Goal: Task Accomplishment & Management: Complete application form

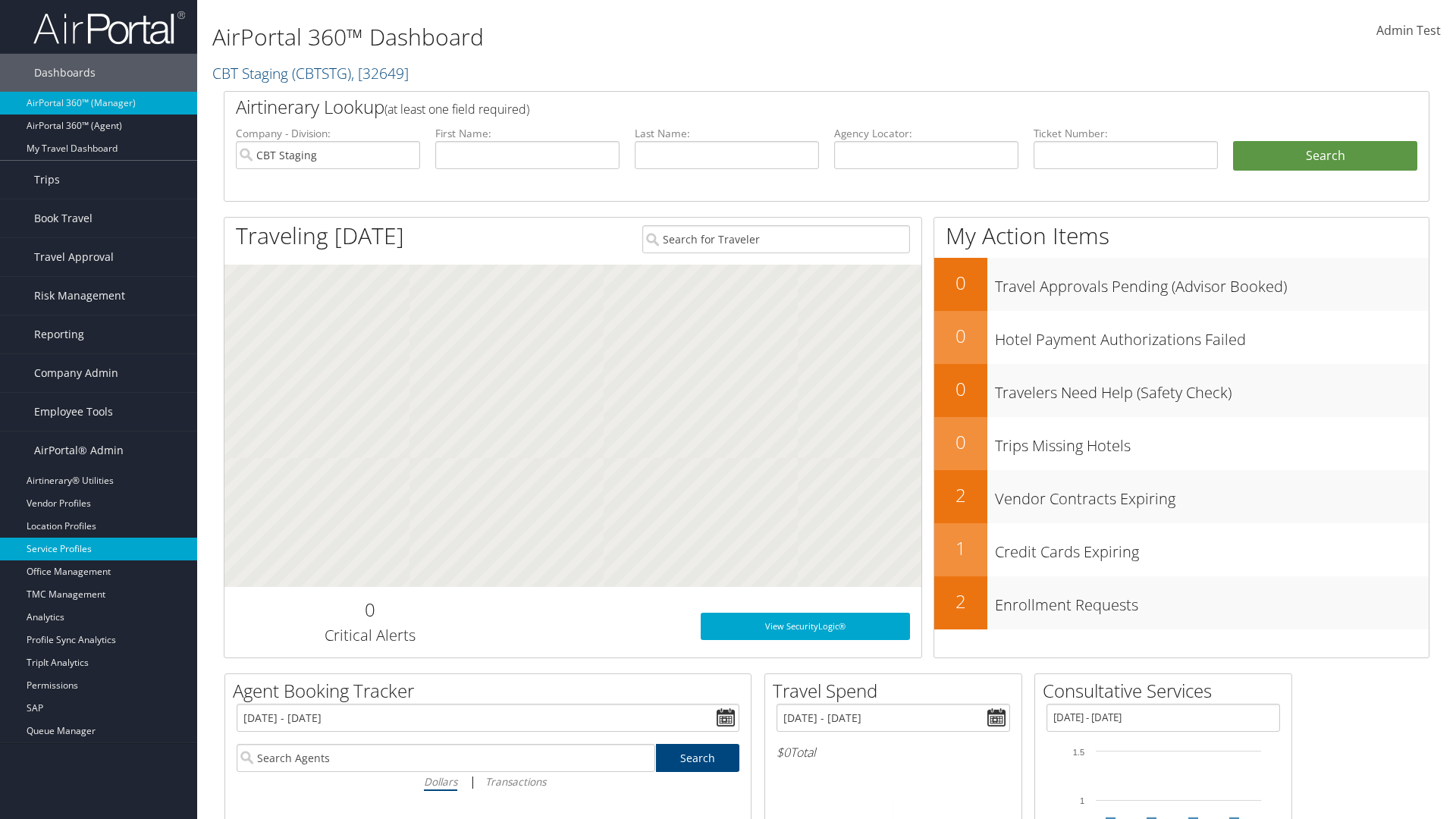
click at [98, 549] on link "Service Profiles" at bounding box center [98, 549] width 197 height 23
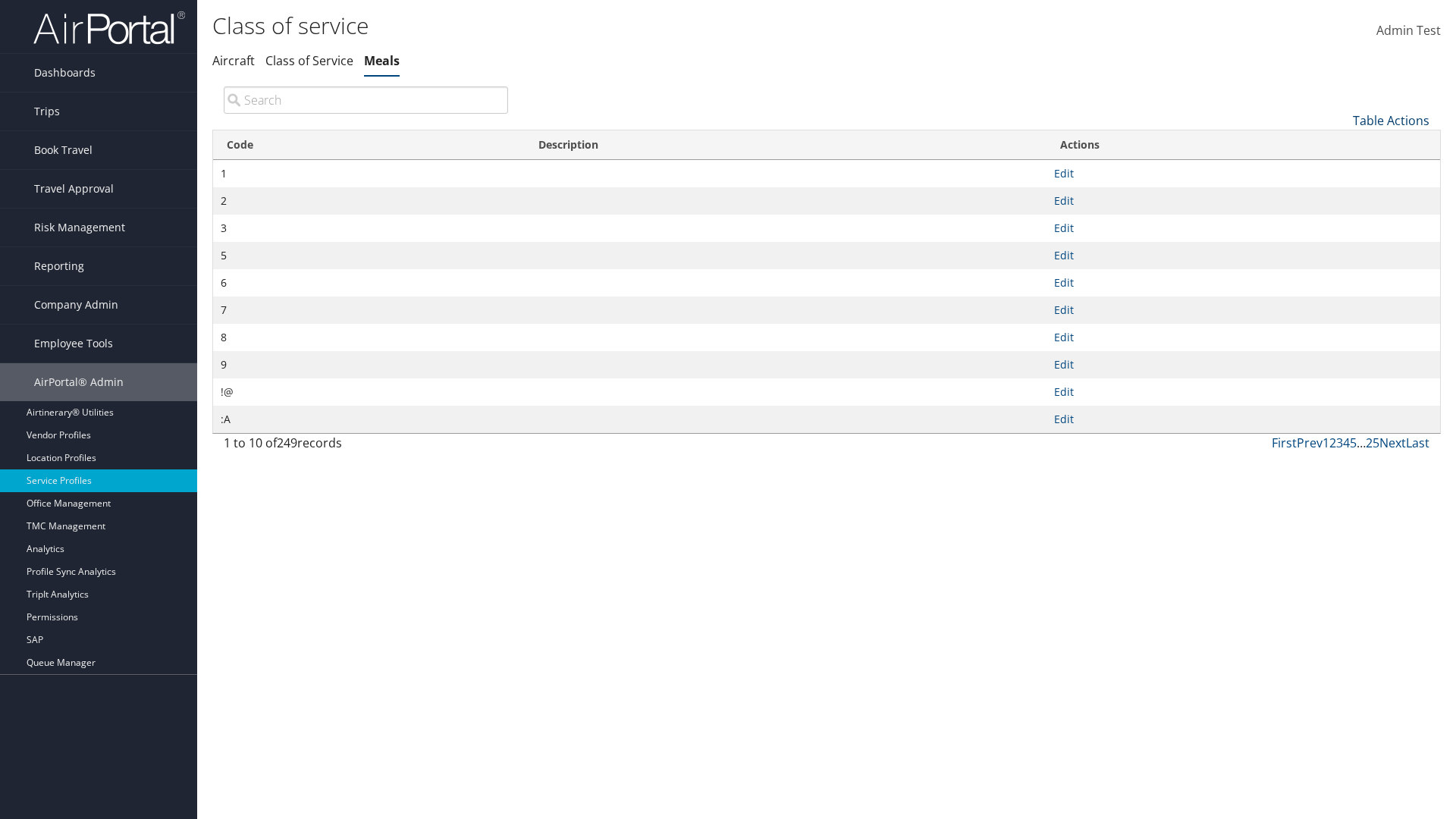
click at [1391, 120] on link "Table Actions" at bounding box center [1391, 120] width 76 height 17
click at [1340, 143] on link "New Record" at bounding box center [1340, 144] width 199 height 25
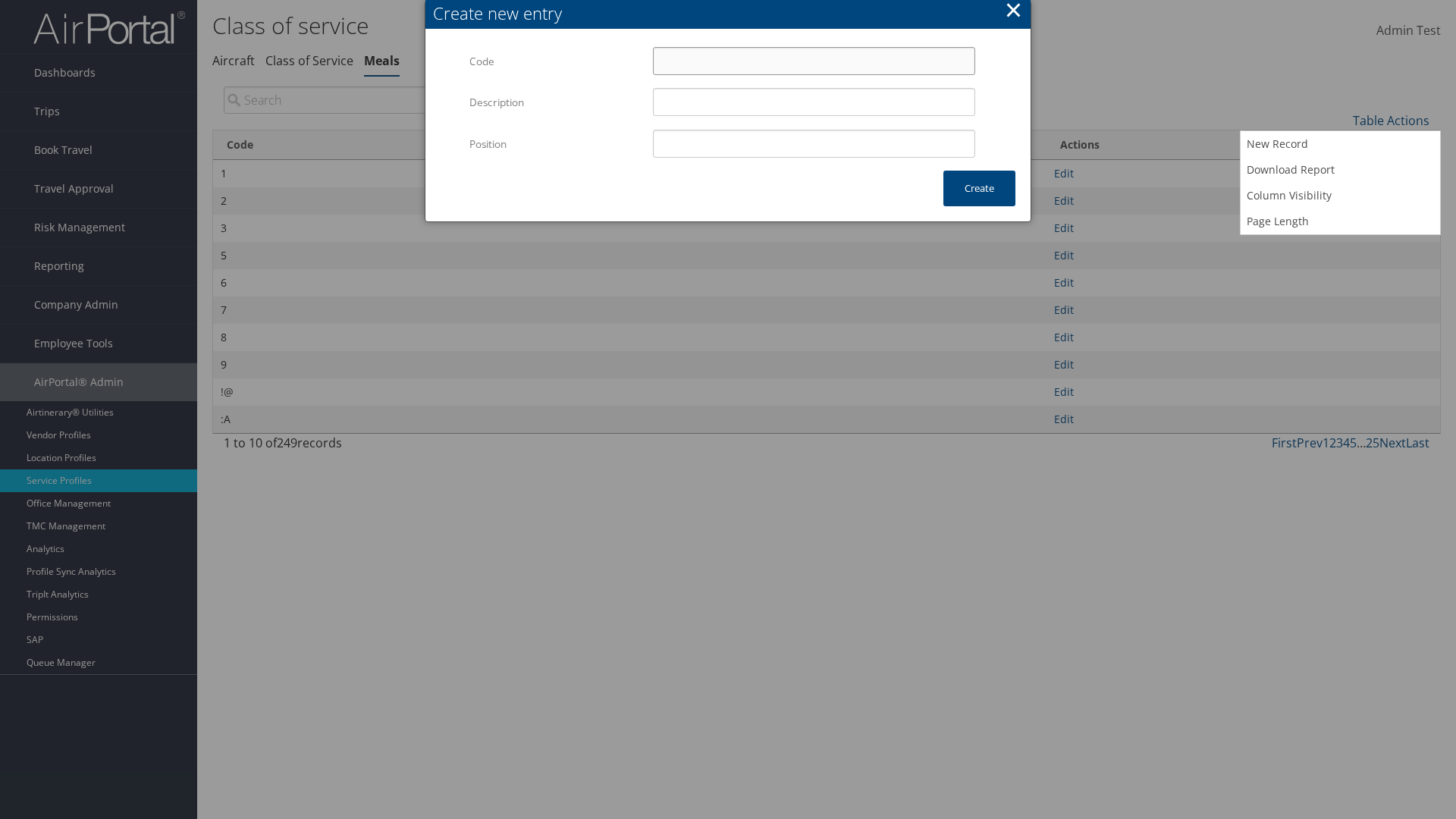
click at [813, 61] on input "Code" at bounding box center [814, 60] width 322 height 28
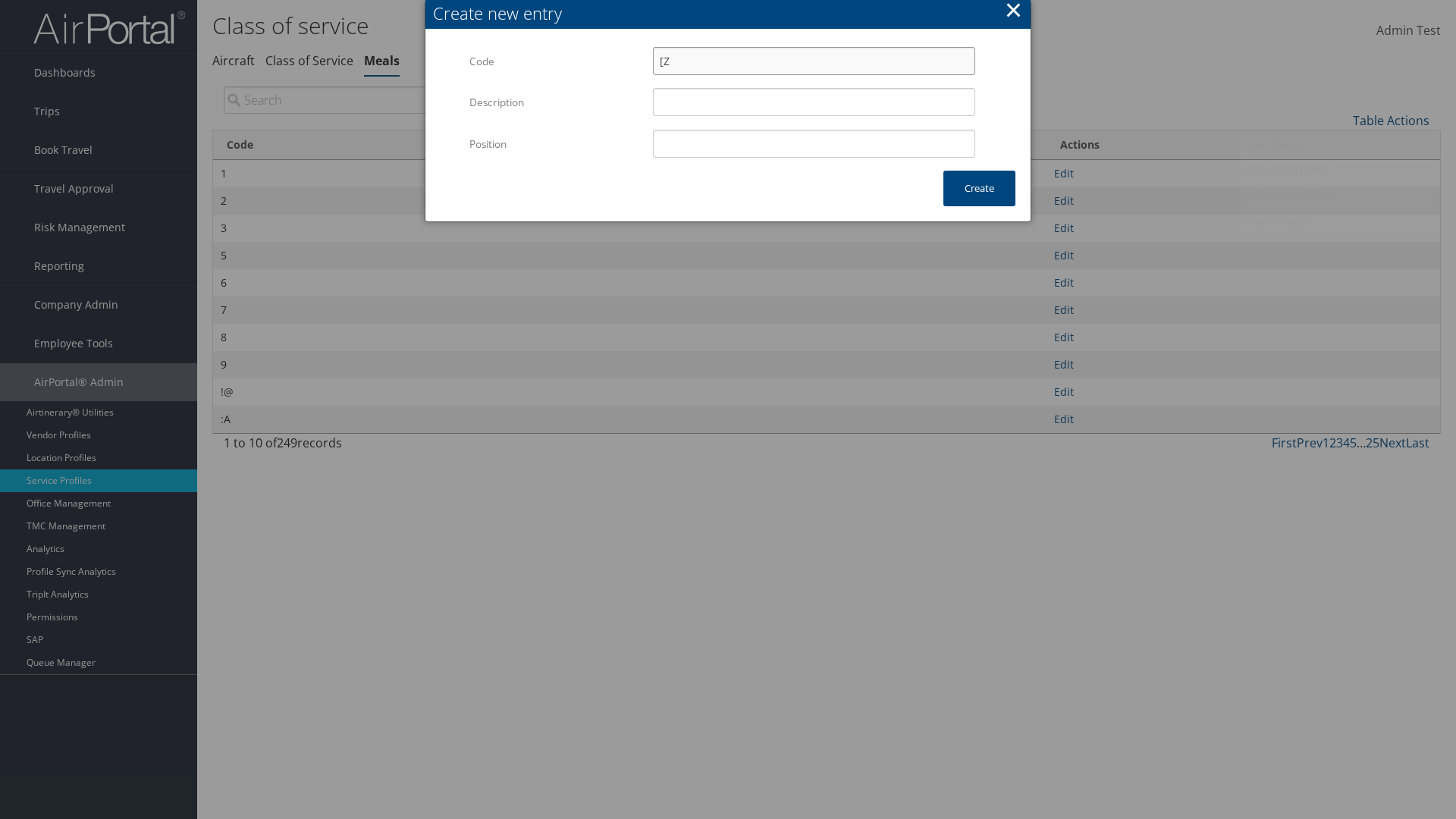
type input "[Z"
click at [813, 143] on input "Position" at bounding box center [814, 143] width 322 height 28
type input "12"
type input "[Z"
type input "12"
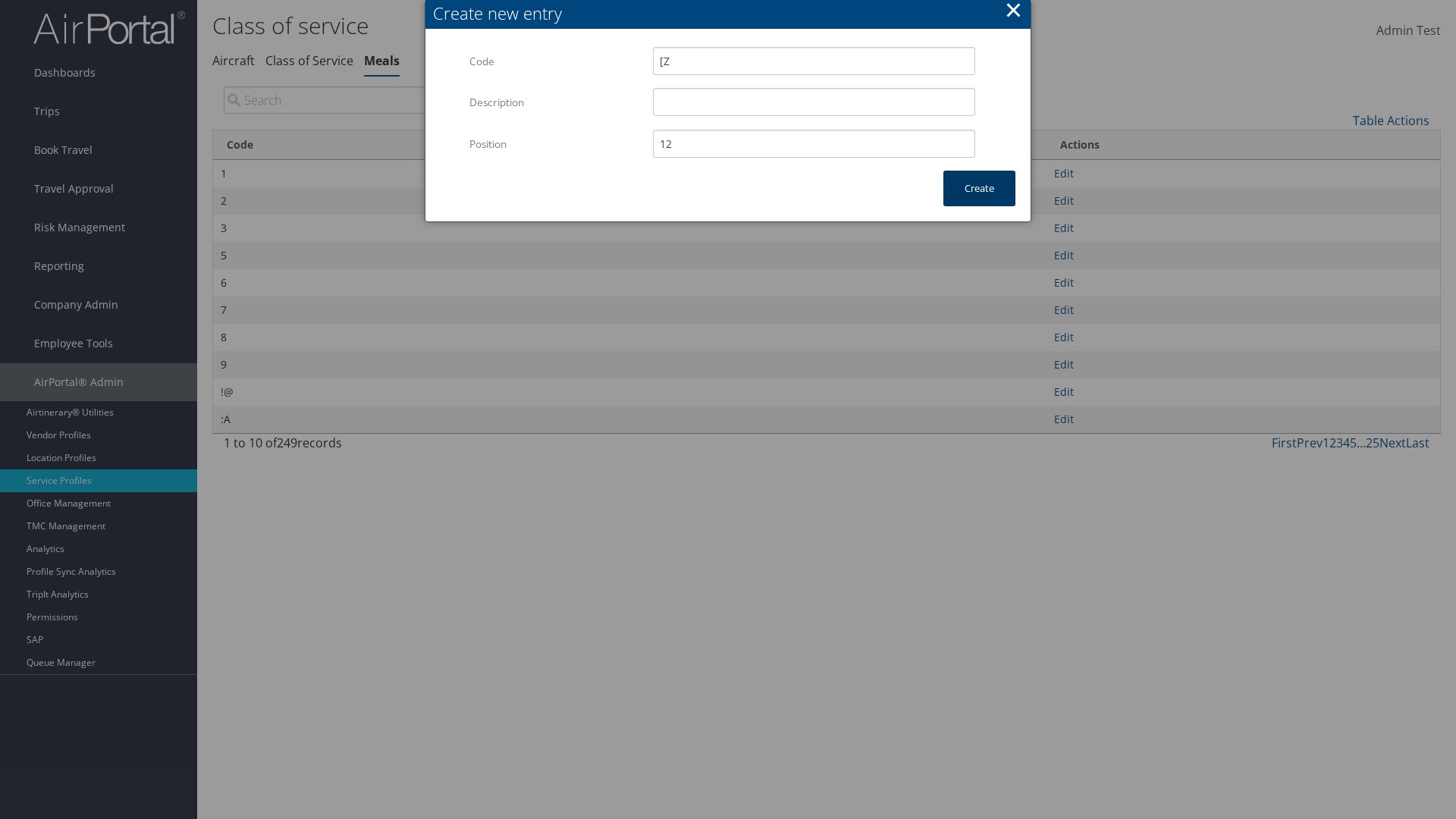
click at [979, 188] on button "Create" at bounding box center [979, 188] width 72 height 36
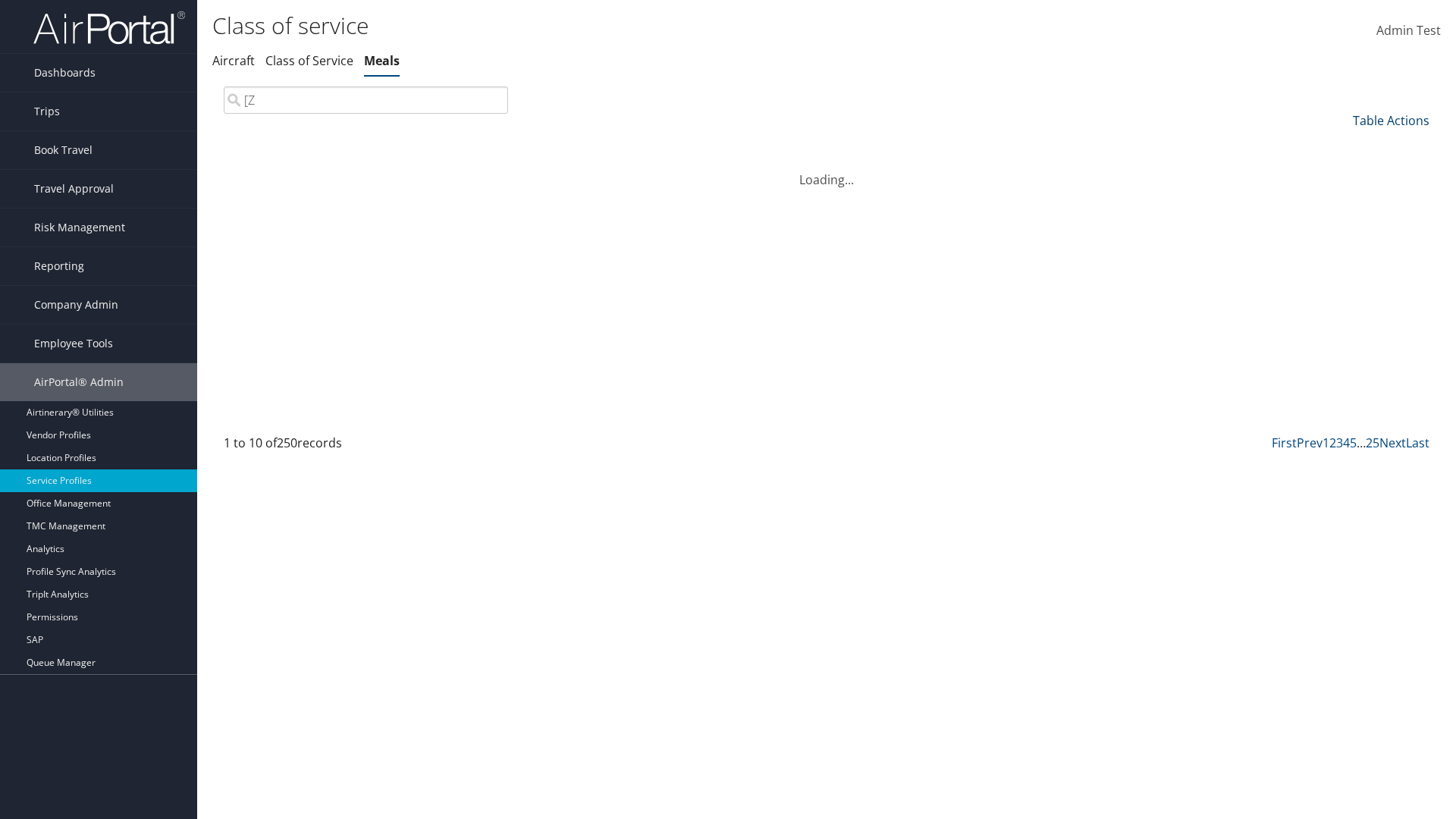
type input "[Z"
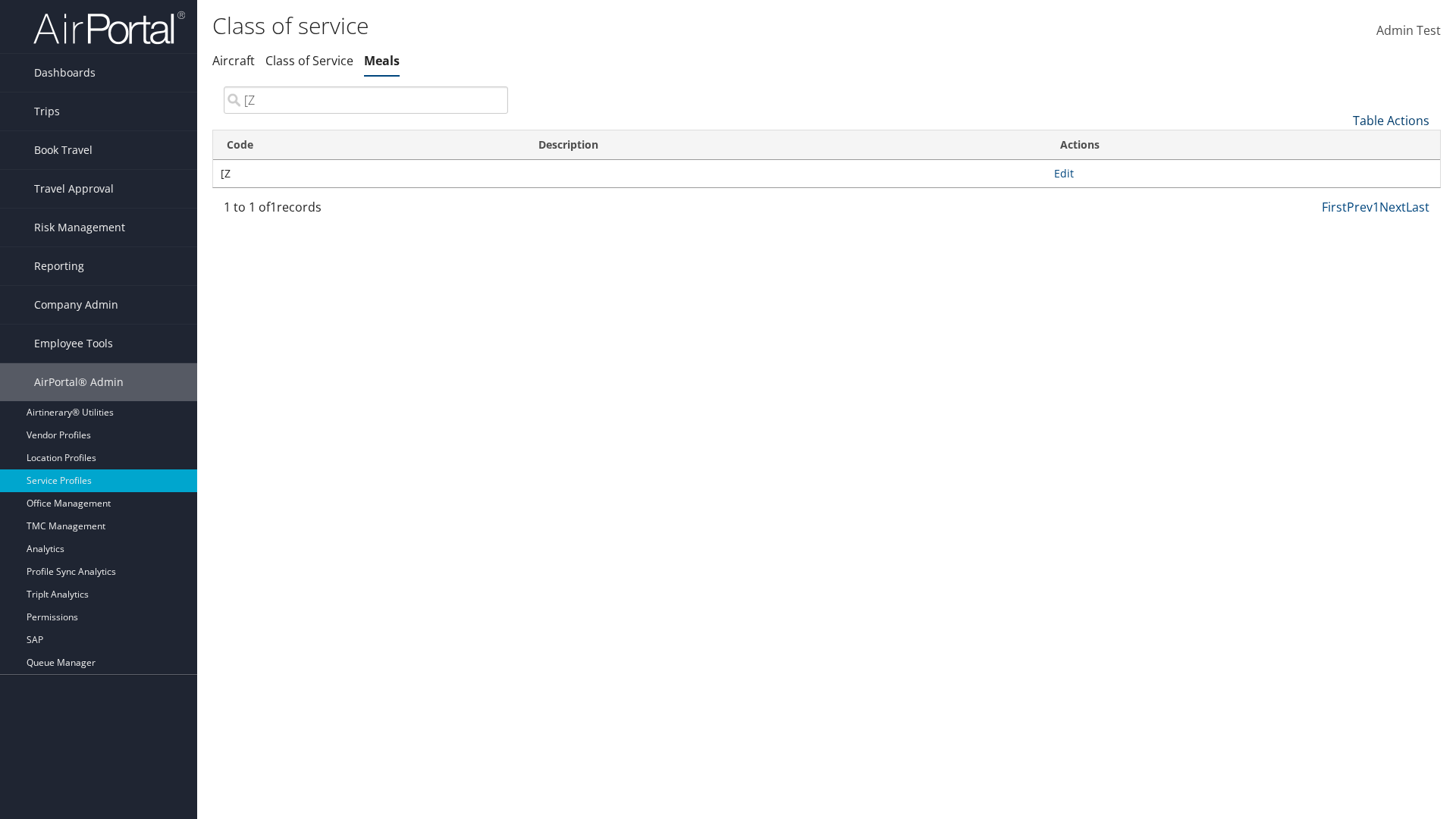
click at [1391, 120] on link "Table Actions" at bounding box center [1391, 120] width 76 height 17
click at [1340, 195] on link "Column Visibility" at bounding box center [1340, 195] width 199 height 25
click at [1340, 145] on link "Code" at bounding box center [1340, 145] width 199 height 25
click at [1340, 170] on link "Description" at bounding box center [1340, 171] width 199 height 25
click at [728, 410] on div at bounding box center [728, 410] width 1456 height 819
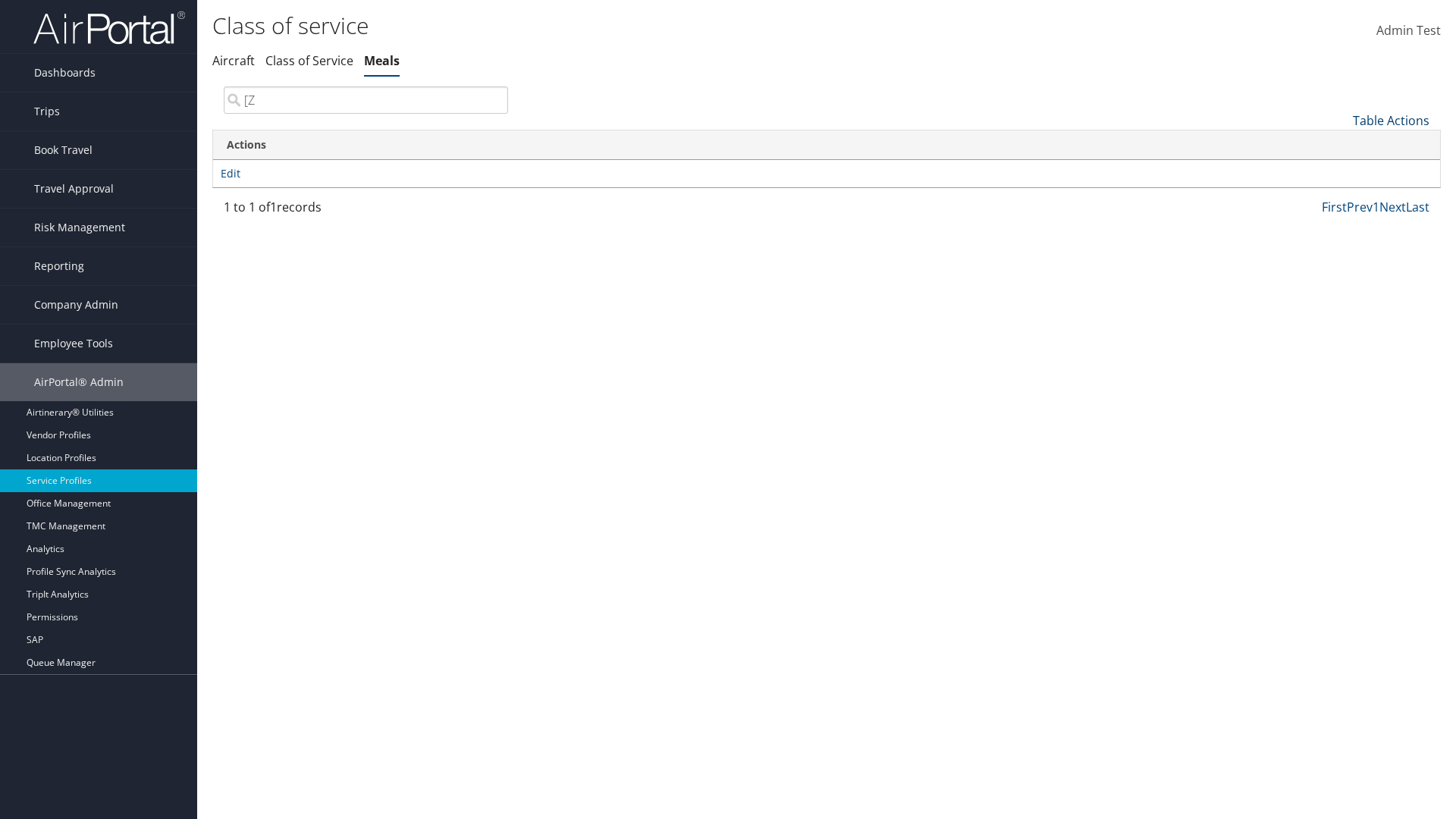
click at [1391, 120] on link "Table Actions" at bounding box center [1391, 120] width 76 height 17
click at [1340, 195] on link "Column Visibility" at bounding box center [1340, 195] width 199 height 25
click at [1340, 145] on link "Code" at bounding box center [1340, 145] width 199 height 25
click at [1340, 170] on link "Description" at bounding box center [1340, 171] width 199 height 25
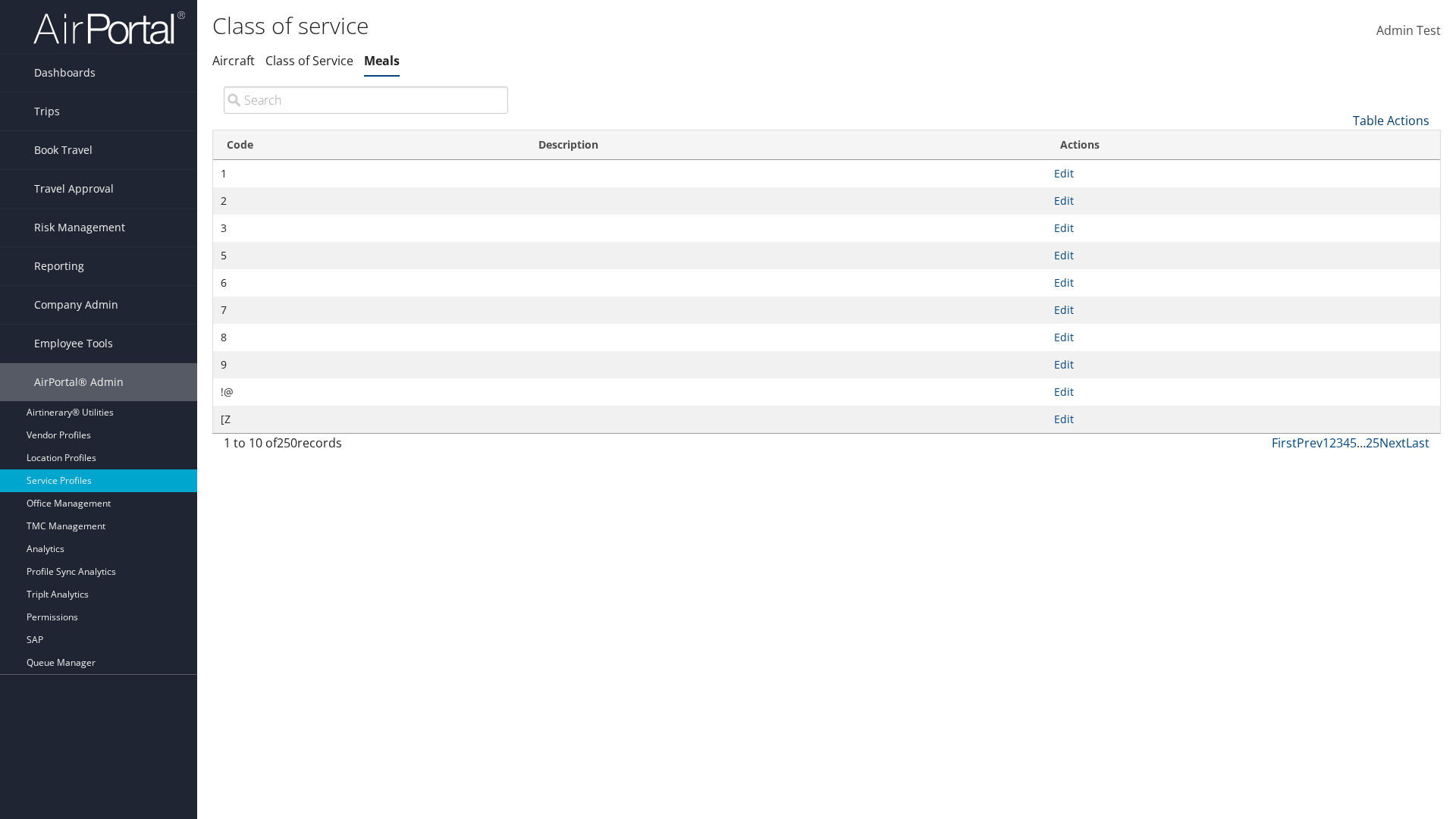
click at [1391, 120] on link "Table Actions" at bounding box center [1391, 120] width 76 height 17
click at [1340, 169] on link "Download Report" at bounding box center [1340, 170] width 199 height 25
